Goal: Use online tool/utility: Utilize a website feature to perform a specific function

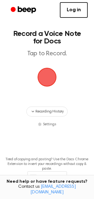
click at [48, 75] on span "button" at bounding box center [47, 77] width 18 height 18
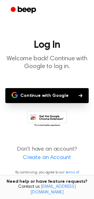
click at [45, 92] on button "Continue with Google" at bounding box center [46, 95] width 83 height 15
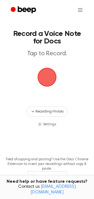
click at [46, 77] on span "button" at bounding box center [47, 77] width 18 height 18
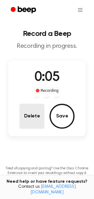
click at [32, 121] on button "Delete" at bounding box center [31, 116] width 25 height 25
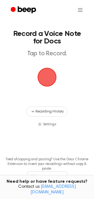
click at [43, 79] on span "button" at bounding box center [47, 77] width 18 height 18
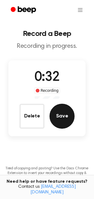
click at [58, 112] on button "Save" at bounding box center [61, 116] width 25 height 25
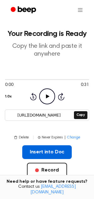
click at [41, 152] on button "Insert into Doc" at bounding box center [47, 152] width 50 height 14
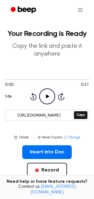
click at [53, 116] on input "[URL][DOMAIN_NAME]" at bounding box center [38, 115] width 67 height 9
click at [81, 115] on button "Copy" at bounding box center [80, 115] width 13 height 8
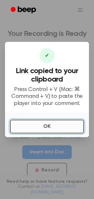
click at [28, 128] on button "OK" at bounding box center [47, 127] width 74 height 14
